Goal: Book appointment/travel/reservation

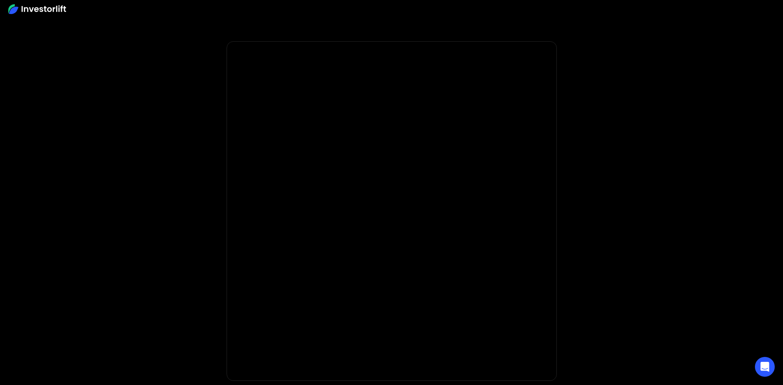
click at [45, 10] on img at bounding box center [37, 9] width 58 height 10
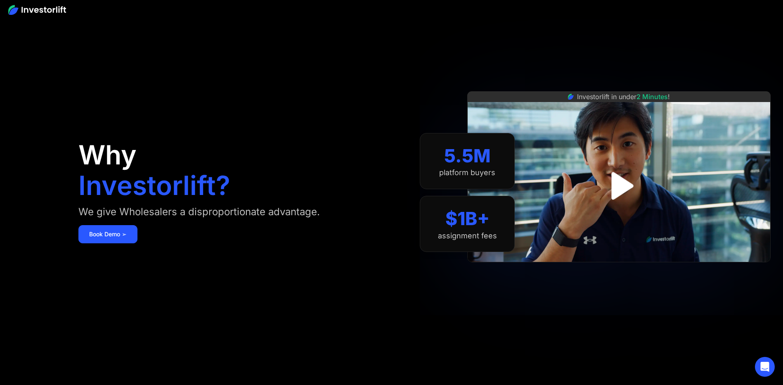
click at [625, 180] on img "open lightbox" at bounding box center [619, 186] width 50 height 50
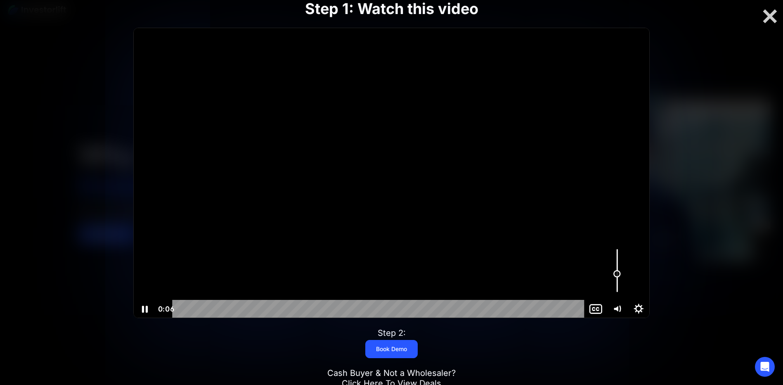
click at [614, 274] on div "Volume" at bounding box center [617, 270] width 21 height 59
drag, startPoint x: 614, startPoint y: 273, endPoint x: 613, endPoint y: 278, distance: 5.0
click at [613, 278] on div "Volume" at bounding box center [617, 279] width 14 height 14
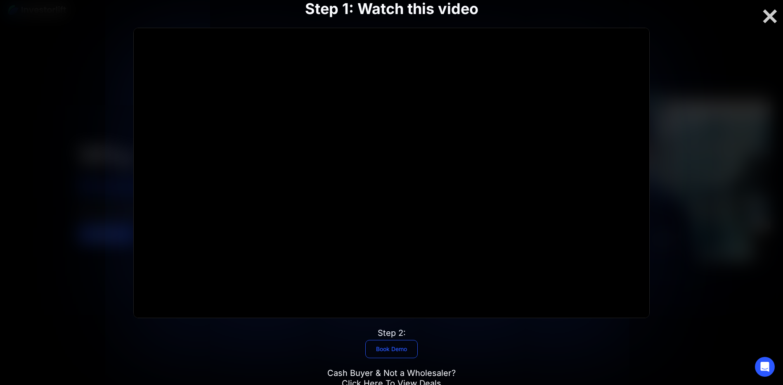
click at [395, 349] on link "Book Demo" at bounding box center [391, 349] width 52 height 18
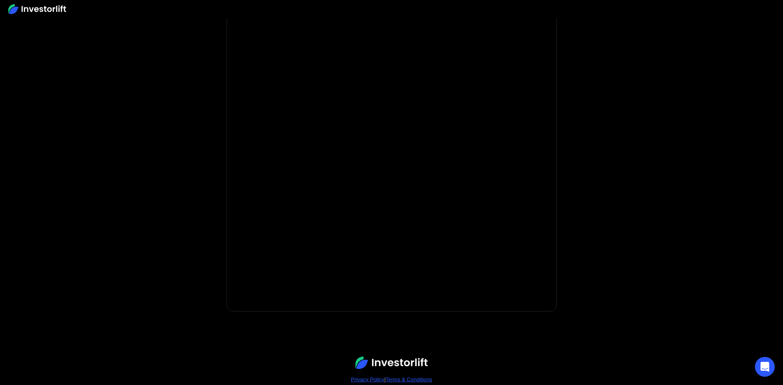
scroll to position [109, 0]
